Goal: Transaction & Acquisition: Obtain resource

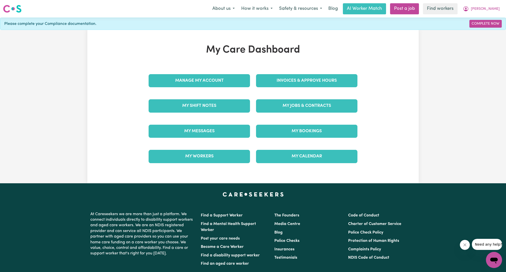
click at [298, 87] on div "Invoices & Approve Hours" at bounding box center [307, 80] width 108 height 25
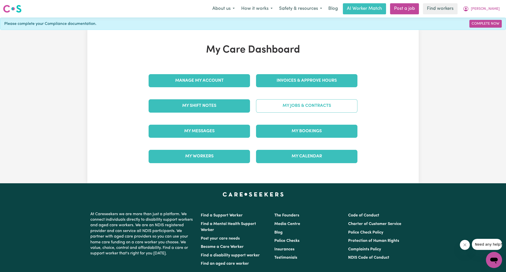
click at [297, 106] on link "My Jobs & Contracts" at bounding box center [306, 105] width 101 height 13
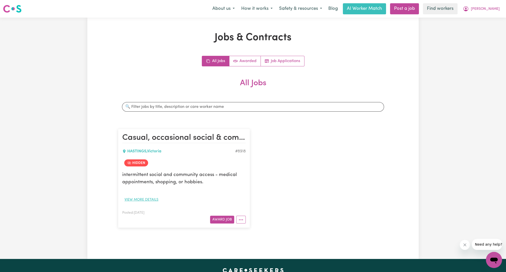
click at [155, 200] on button "View more details" at bounding box center [141, 200] width 38 height 8
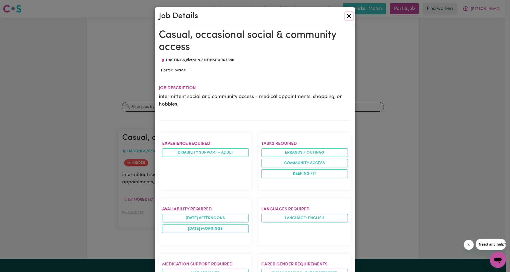
click at [346, 17] on button "Close" at bounding box center [349, 16] width 8 height 8
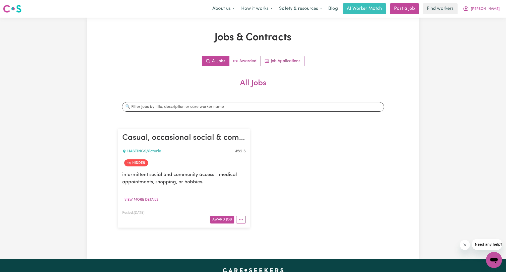
click at [281, 51] on div "Jobs & Contracts All Jobs Awarded Job Applications All Jobs Search jobs Casual,…" at bounding box center [253, 138] width 276 height 213
click at [279, 64] on link "Job Applications" at bounding box center [282, 61] width 43 height 10
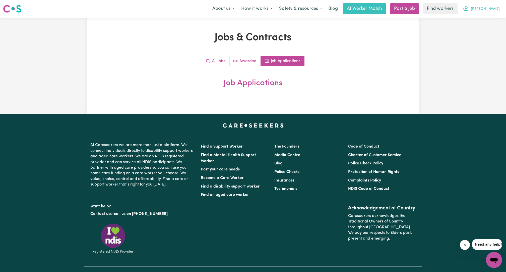
click at [489, 13] on button "[PERSON_NAME]" at bounding box center [481, 9] width 43 height 11
click at [486, 18] on link "My Dashboard" at bounding box center [483, 20] width 40 height 10
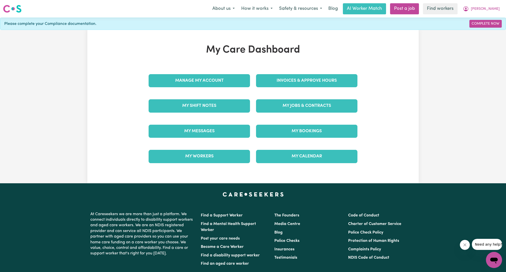
click at [193, 121] on div "My Messages" at bounding box center [200, 131] width 108 height 25
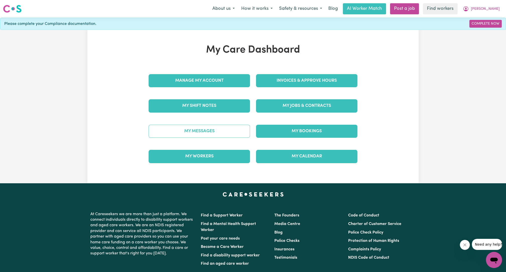
click at [195, 134] on link "My Messages" at bounding box center [199, 131] width 101 height 13
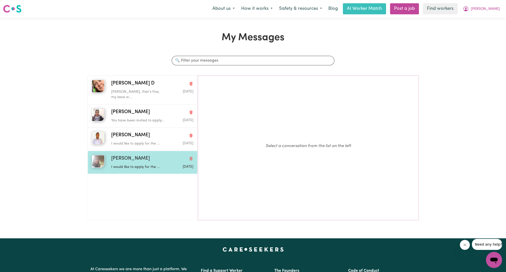
click at [136, 155] on div "[PERSON_NAME]" at bounding box center [152, 158] width 82 height 7
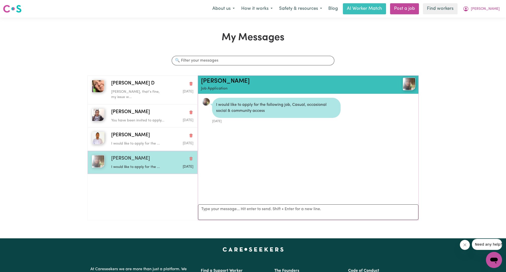
scroll to position [3, 0]
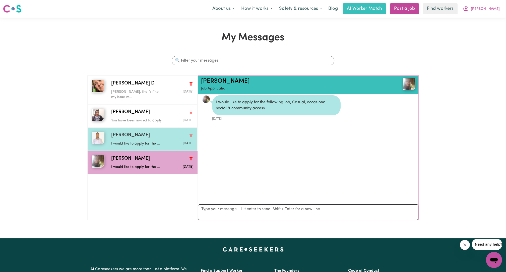
click at [139, 139] on div "I would like to apply for the ..." at bounding box center [138, 143] width 55 height 8
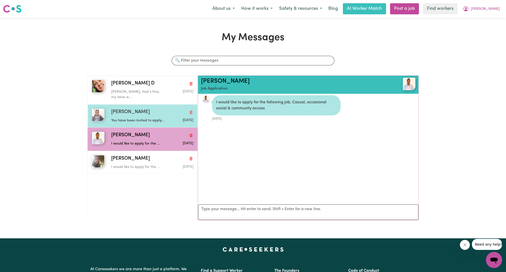
click at [133, 116] on div "You have been invited to apply..." at bounding box center [138, 120] width 55 height 8
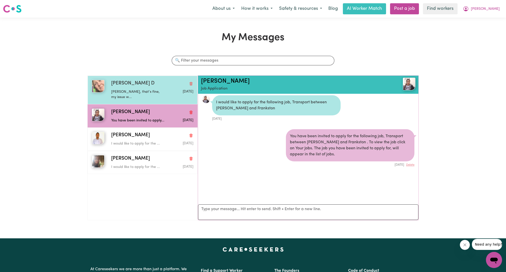
click at [137, 87] on div "[PERSON_NAME], that’s fine, my issue w..." at bounding box center [138, 93] width 55 height 13
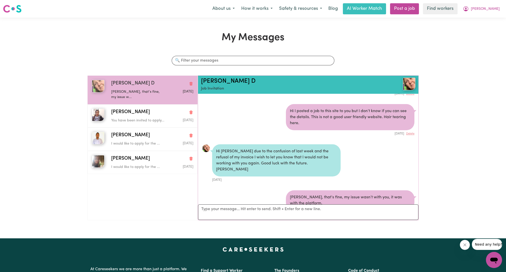
scroll to position [133, 0]
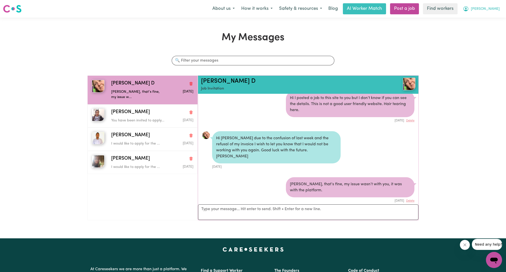
click at [488, 11] on button "[PERSON_NAME]" at bounding box center [481, 9] width 43 height 11
click at [480, 20] on link "My Dashboard" at bounding box center [483, 20] width 40 height 10
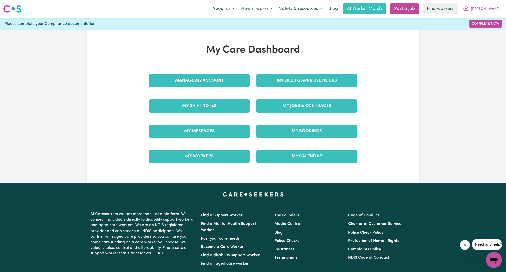
click at [325, 88] on div "Invoices & Approve Hours" at bounding box center [307, 80] width 108 height 25
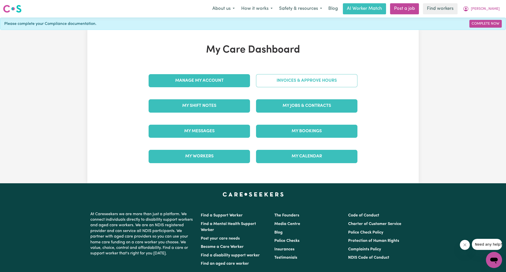
click at [322, 85] on link "Invoices & Approve Hours" at bounding box center [306, 80] width 101 height 13
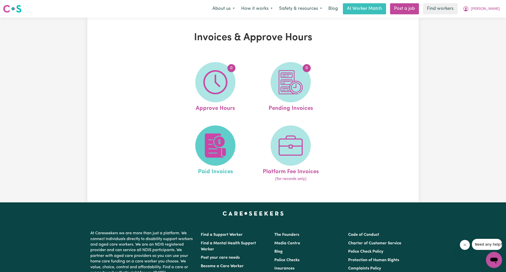
click at [203, 133] on span at bounding box center [215, 145] width 40 height 40
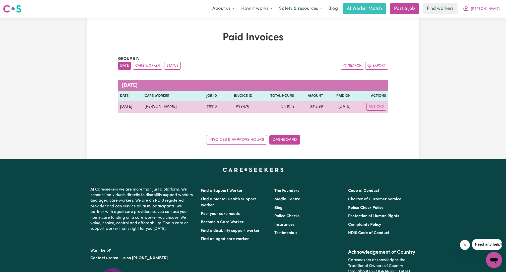
click at [327, 103] on td "[DATE]" at bounding box center [339, 107] width 28 height 12
click at [372, 107] on button "Actions" at bounding box center [377, 107] width 20 height 8
click at [376, 111] on div "Download Invoice Claimed from NDIS" at bounding box center [392, 123] width 50 height 25
click at [377, 116] on link "Download Invoice" at bounding box center [391, 118] width 49 height 10
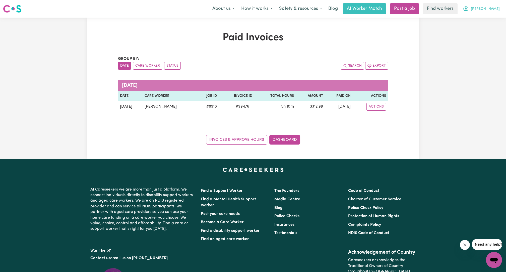
click at [469, 10] on icon "My Account" at bounding box center [466, 9] width 6 height 6
drag, startPoint x: 486, startPoint y: 10, endPoint x: 491, endPoint y: 28, distance: 19.5
click at [491, 28] on link "Logout" at bounding box center [483, 29] width 40 height 10
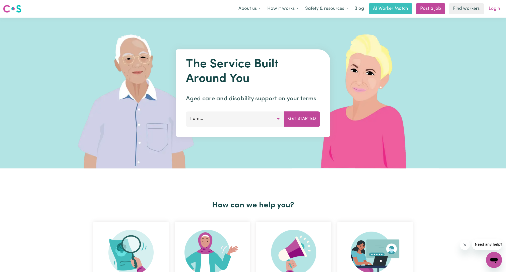
click at [493, 11] on link "Login" at bounding box center [494, 8] width 17 height 11
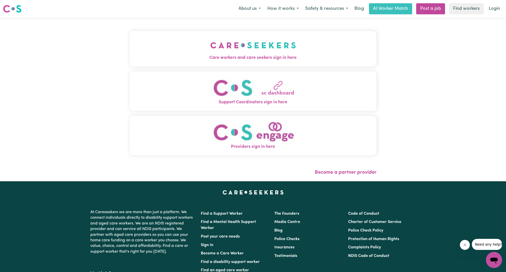
click at [208, 55] on span "Care workers and care seekers sign in here" at bounding box center [253, 58] width 247 height 7
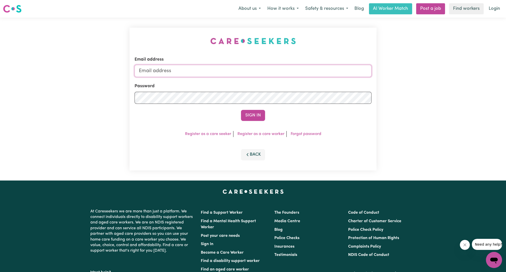
drag, startPoint x: 235, startPoint y: 74, endPoint x: 238, endPoint y: 72, distance: 3.4
click at [235, 74] on input "Email address" at bounding box center [253, 71] width 237 height 12
drag, startPoint x: 164, startPoint y: 72, endPoint x: 245, endPoint y: 77, distance: 81.3
click at [245, 77] on input "[EMAIL_ADDRESS][PERSON_NAME][DOMAIN_NAME]" at bounding box center [253, 71] width 237 height 12
type input "[EMAIL_ADDRESS][PERSON_NAME][DOMAIN_NAME]"
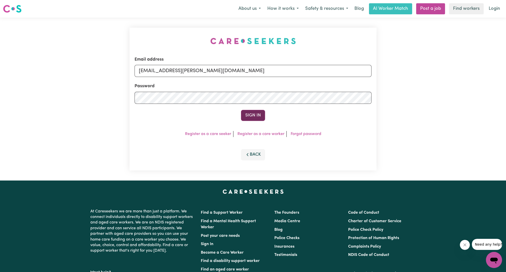
click at [251, 112] on button "Sign In" at bounding box center [253, 115] width 24 height 11
